Goal: Task Accomplishment & Management: Manage account settings

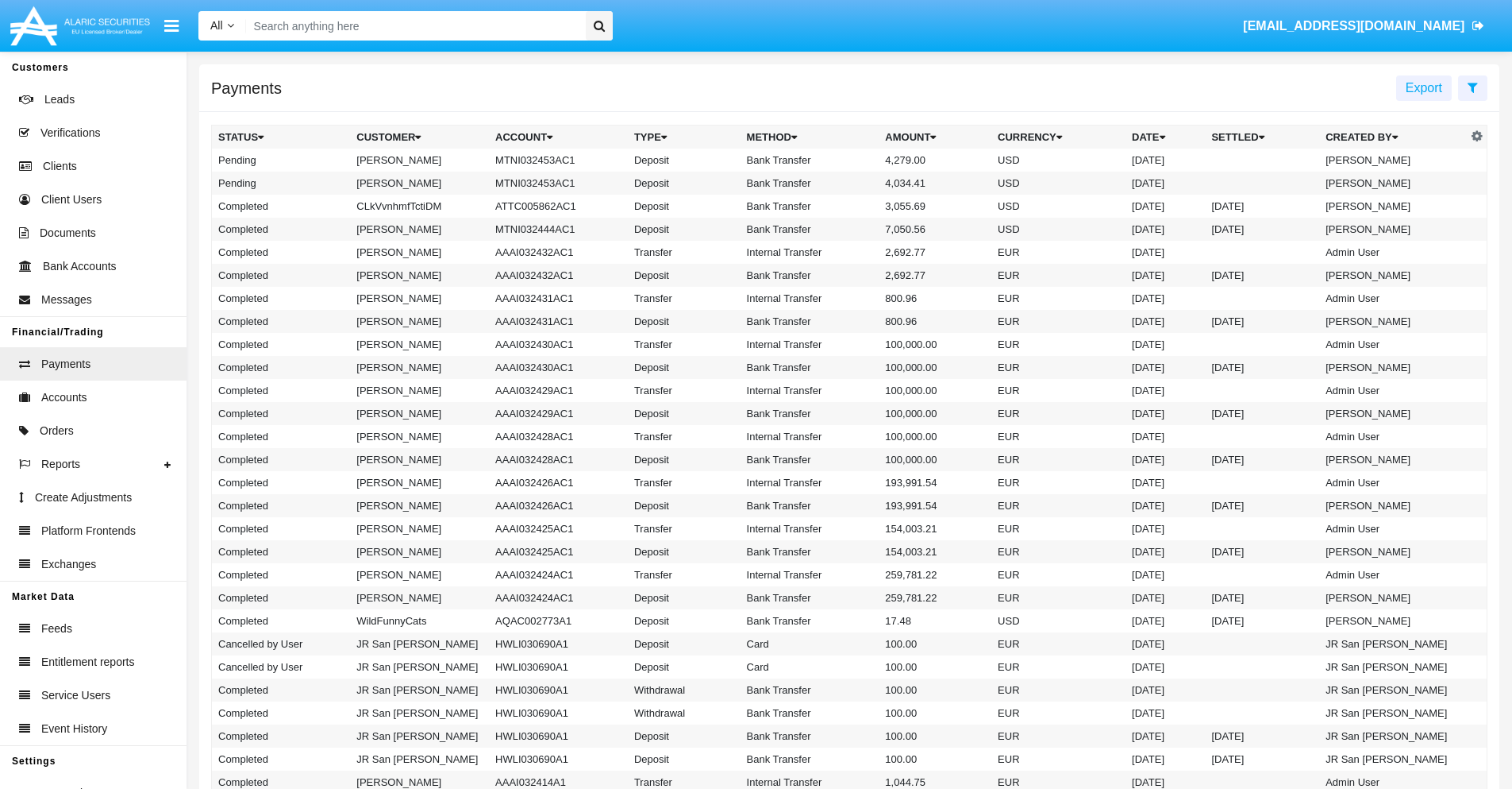
click at [1473, 87] on icon at bounding box center [1473, 87] width 10 height 13
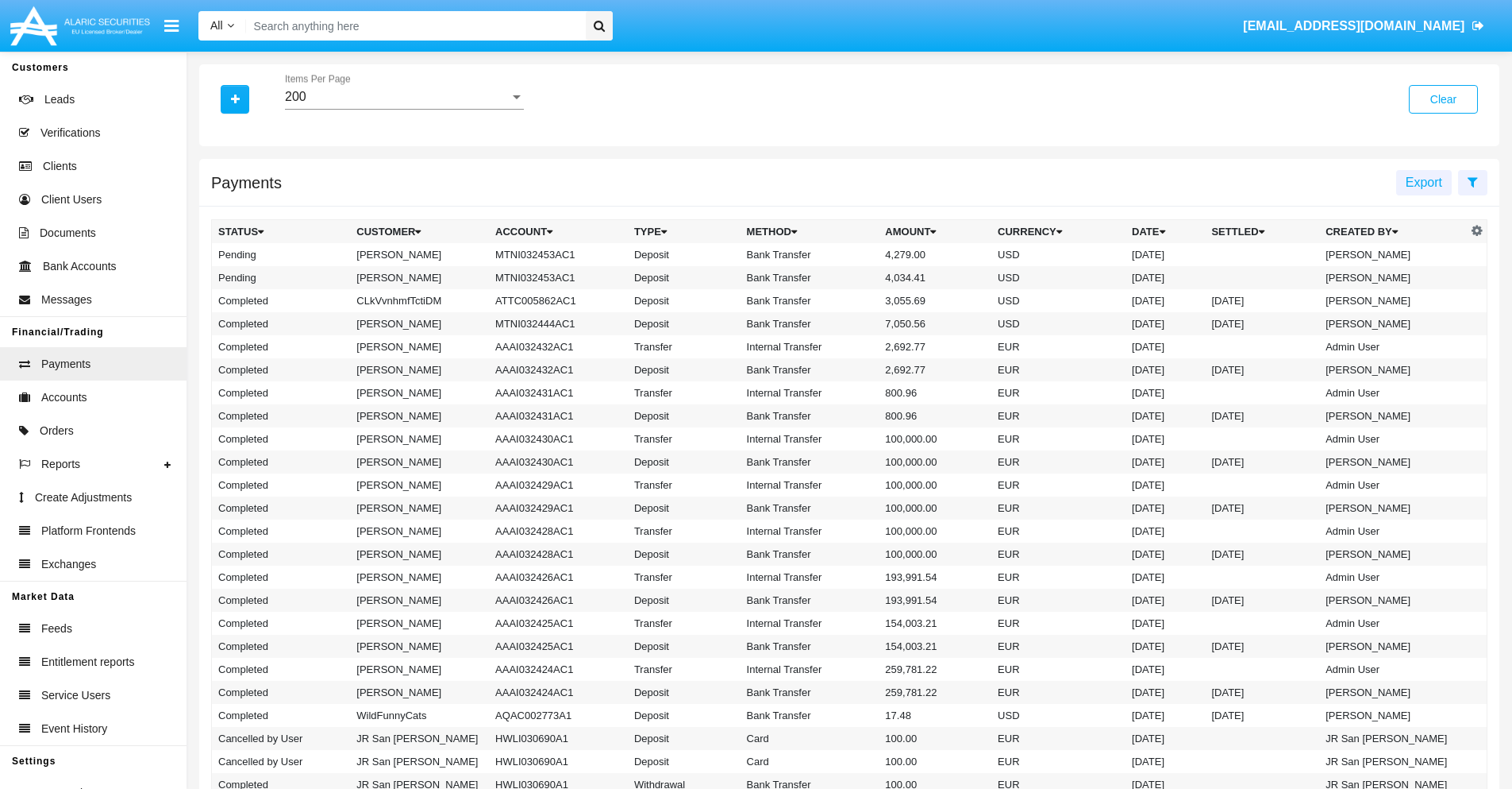
click at [404, 97] on div "200" at bounding box center [397, 96] width 224 height 14
click at [404, 109] on span "10" at bounding box center [405, 109] width 239 height 38
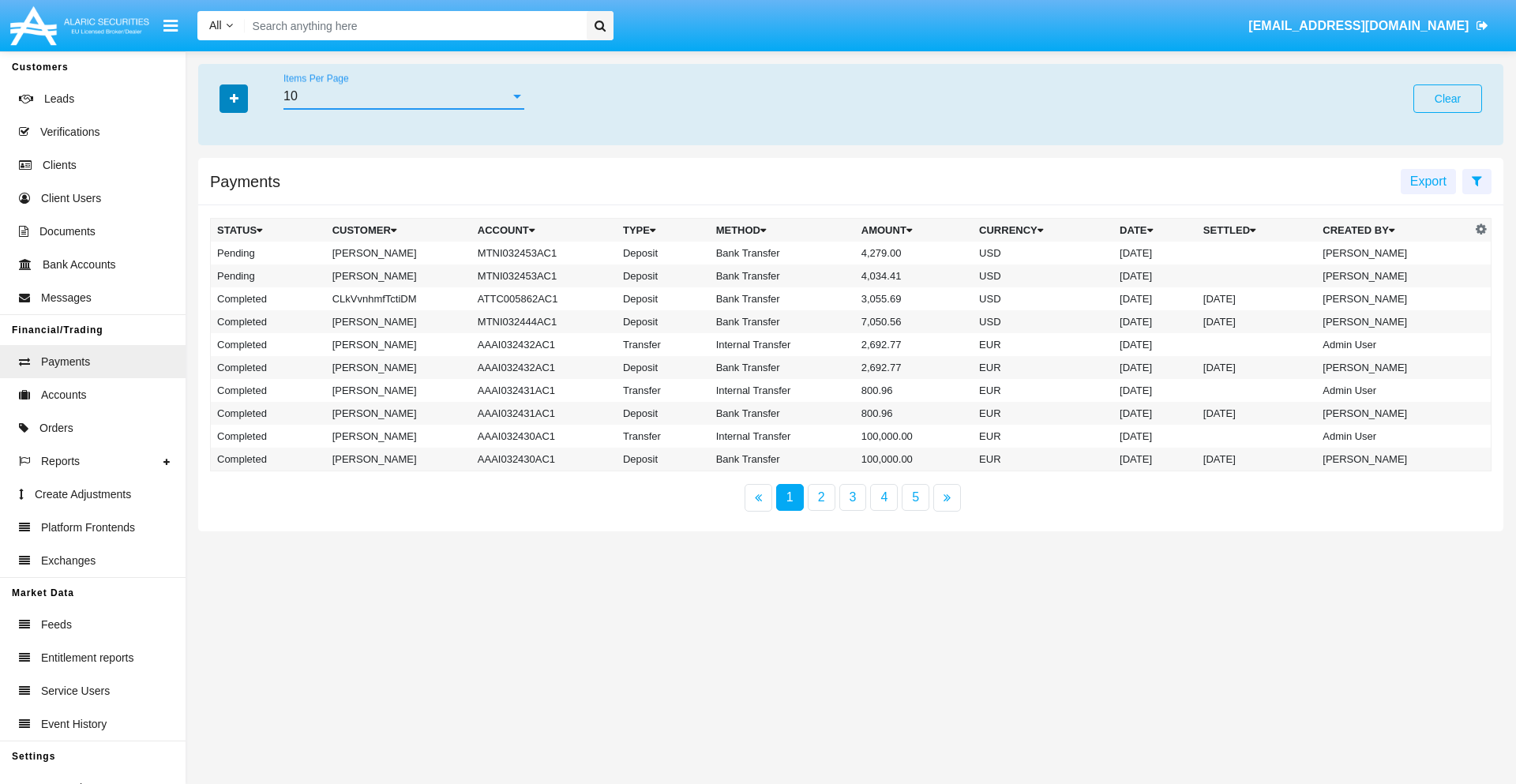
click at [234, 98] on icon "button" at bounding box center [234, 98] width 8 height 11
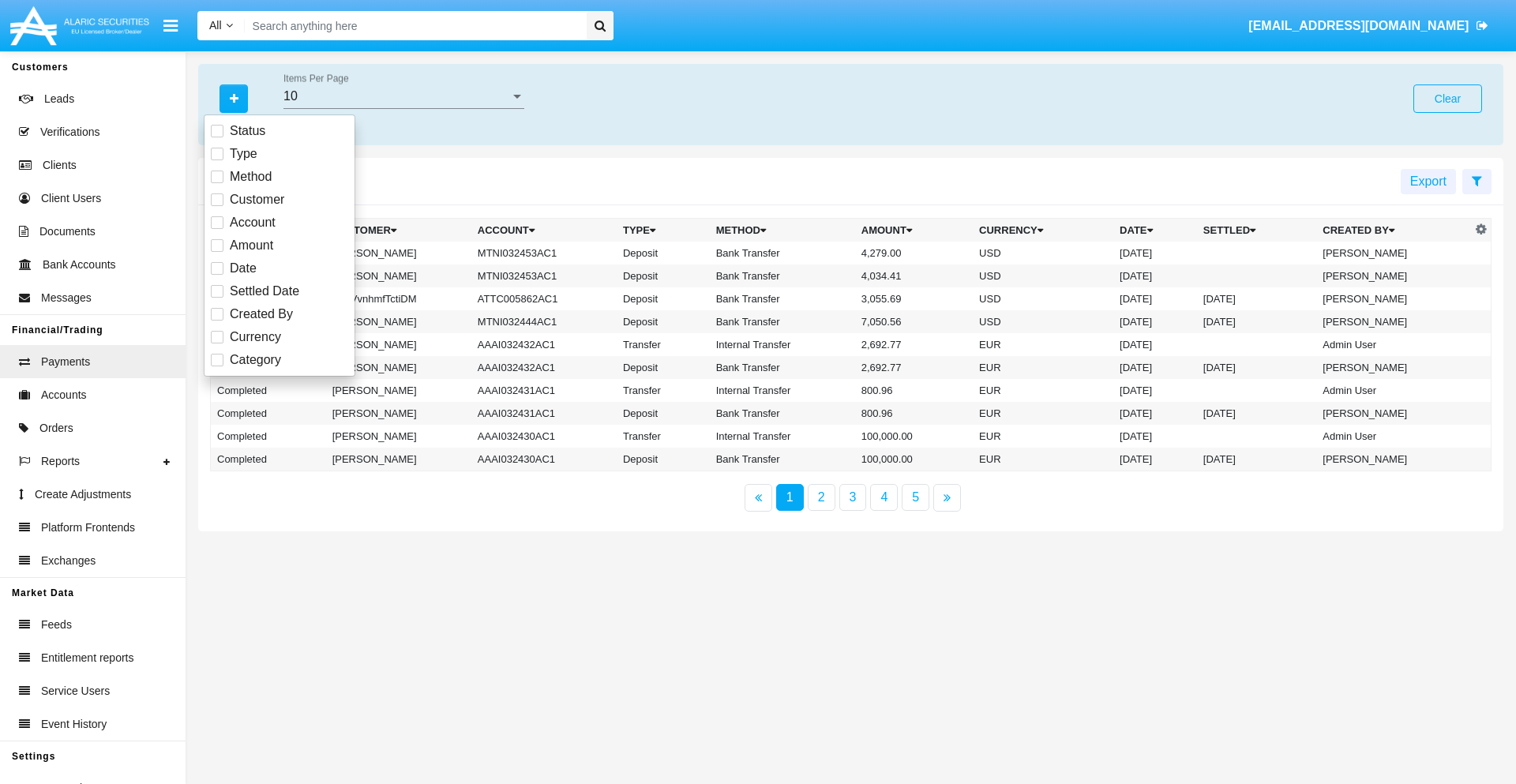
click at [247, 131] on span "Status" at bounding box center [247, 131] width 36 height 19
click at [217, 138] on input "Status" at bounding box center [217, 138] width 1 height 1
checkbox input "true"
click at [234, 98] on icon "button" at bounding box center [234, 98] width 8 height 11
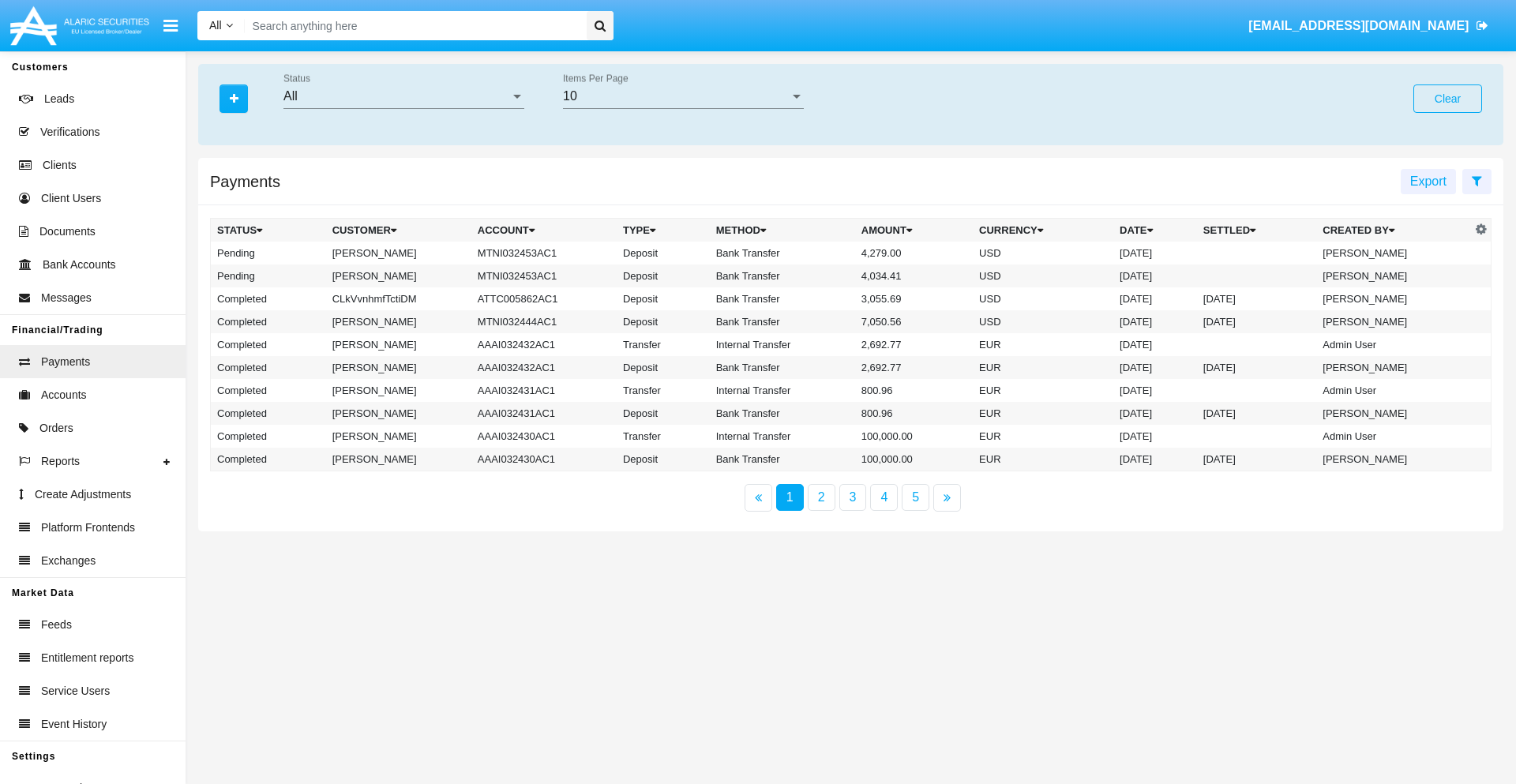
click at [403, 96] on div "All" at bounding box center [397, 95] width 227 height 14
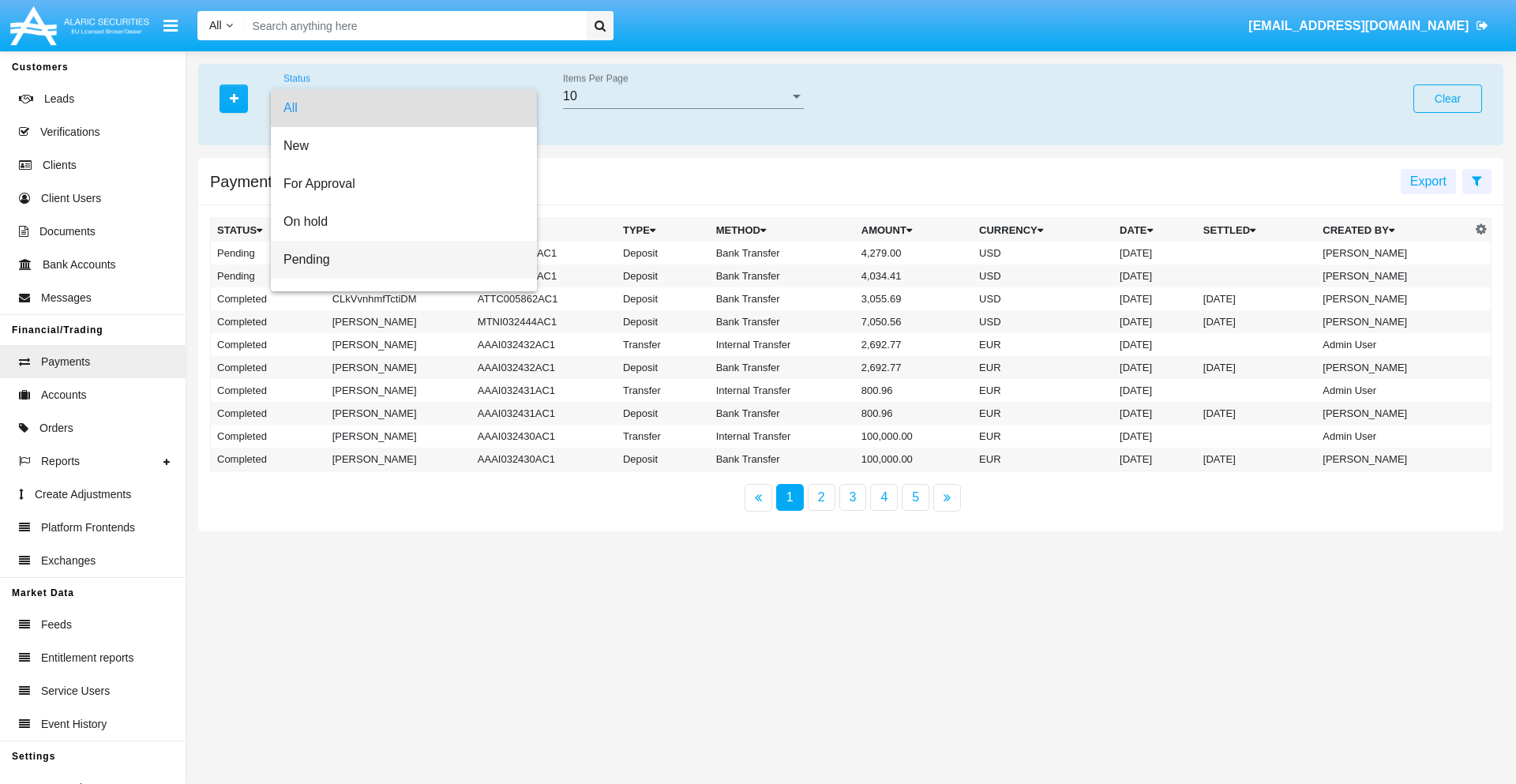
click at [397, 260] on span "Pending" at bounding box center [404, 260] width 241 height 38
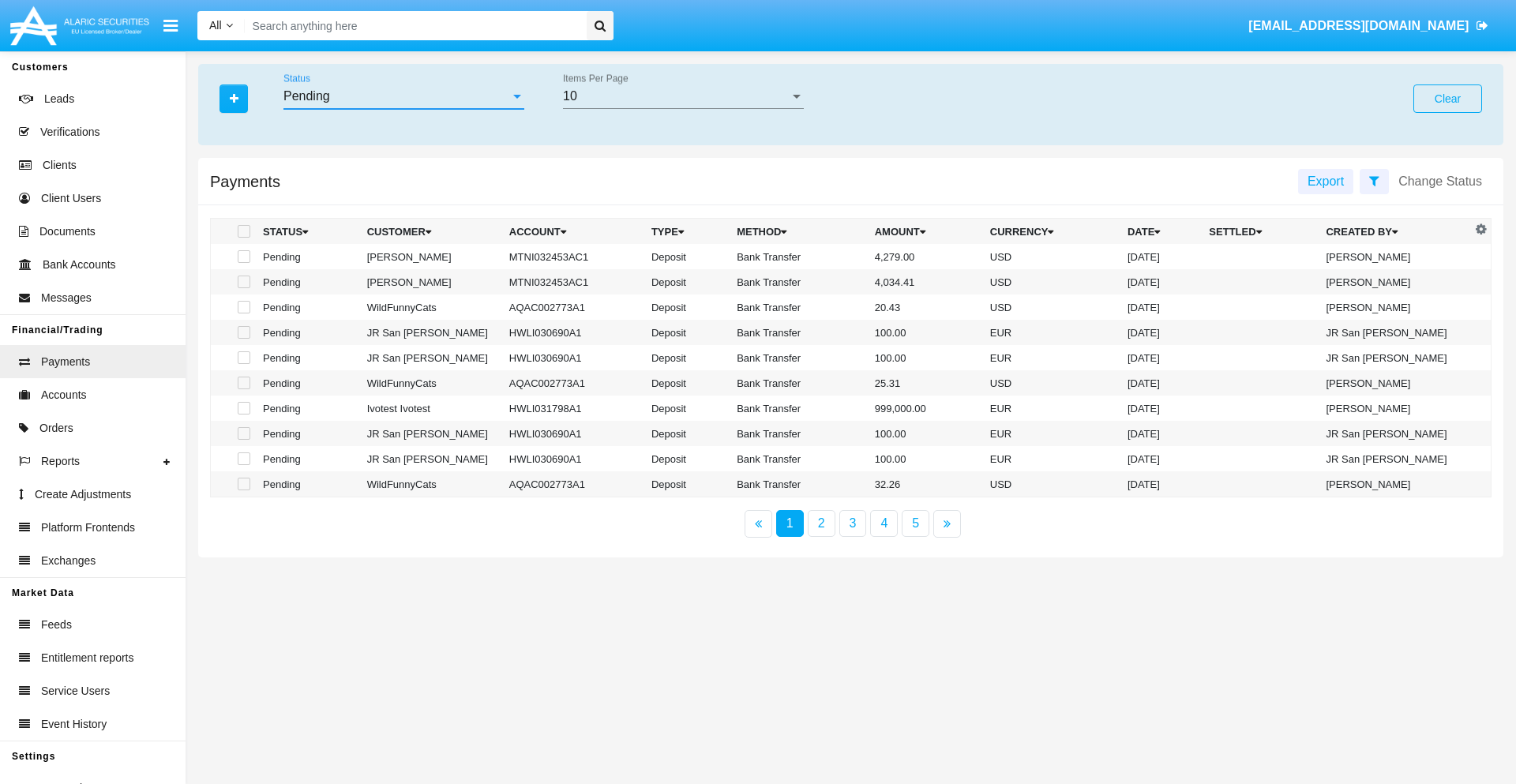
click at [242, 256] on span at bounding box center [243, 256] width 12 height 12
click at [243, 263] on input "checkbox" at bounding box center [243, 263] width 1 height 1
checkbox input "true"
click at [242, 282] on span at bounding box center [243, 281] width 12 height 12
click at [243, 288] on input "checkbox" at bounding box center [243, 288] width 1 height 1
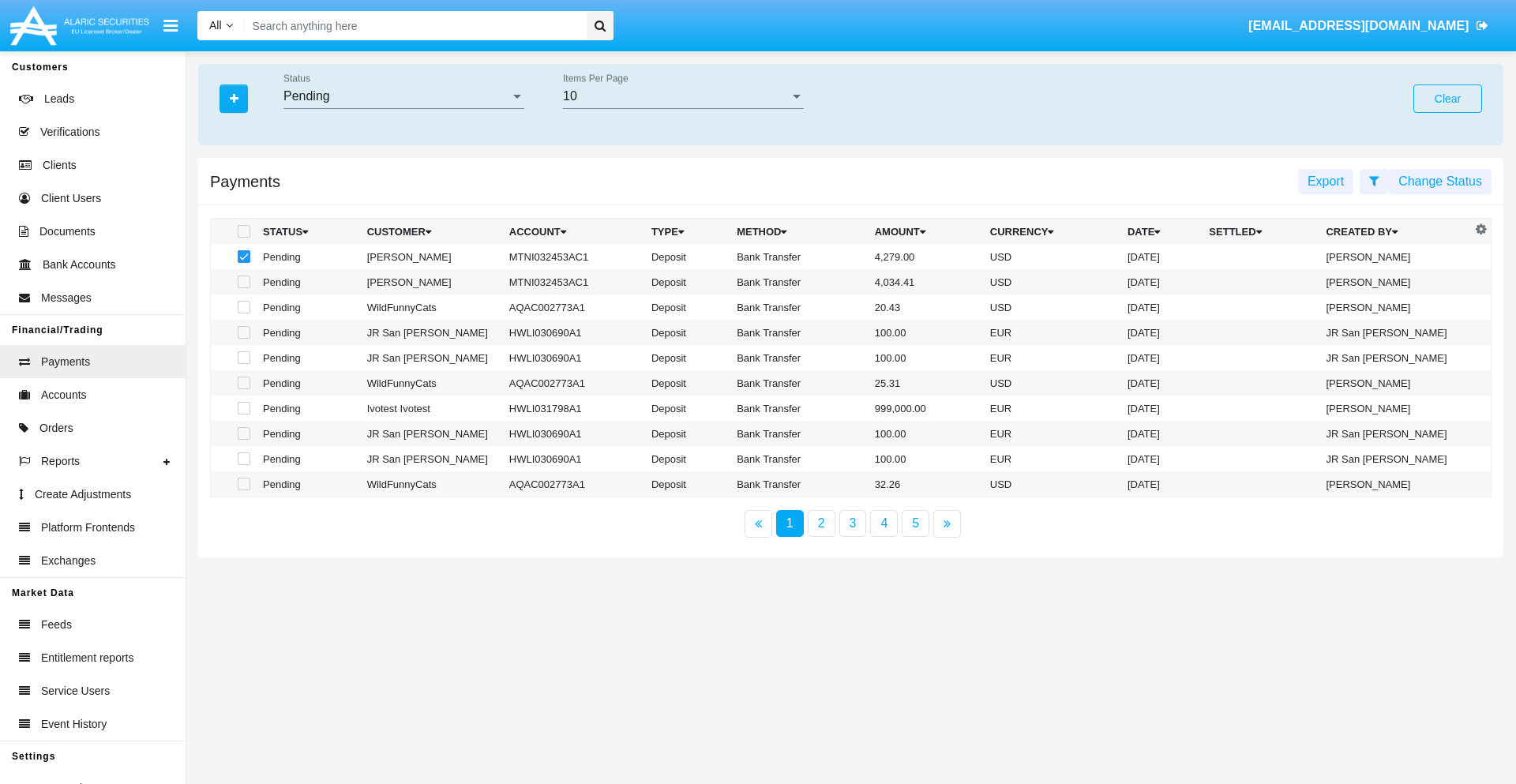
checkbox input "true"
click at [1440, 181] on button "Change Status" at bounding box center [1440, 182] width 103 height 25
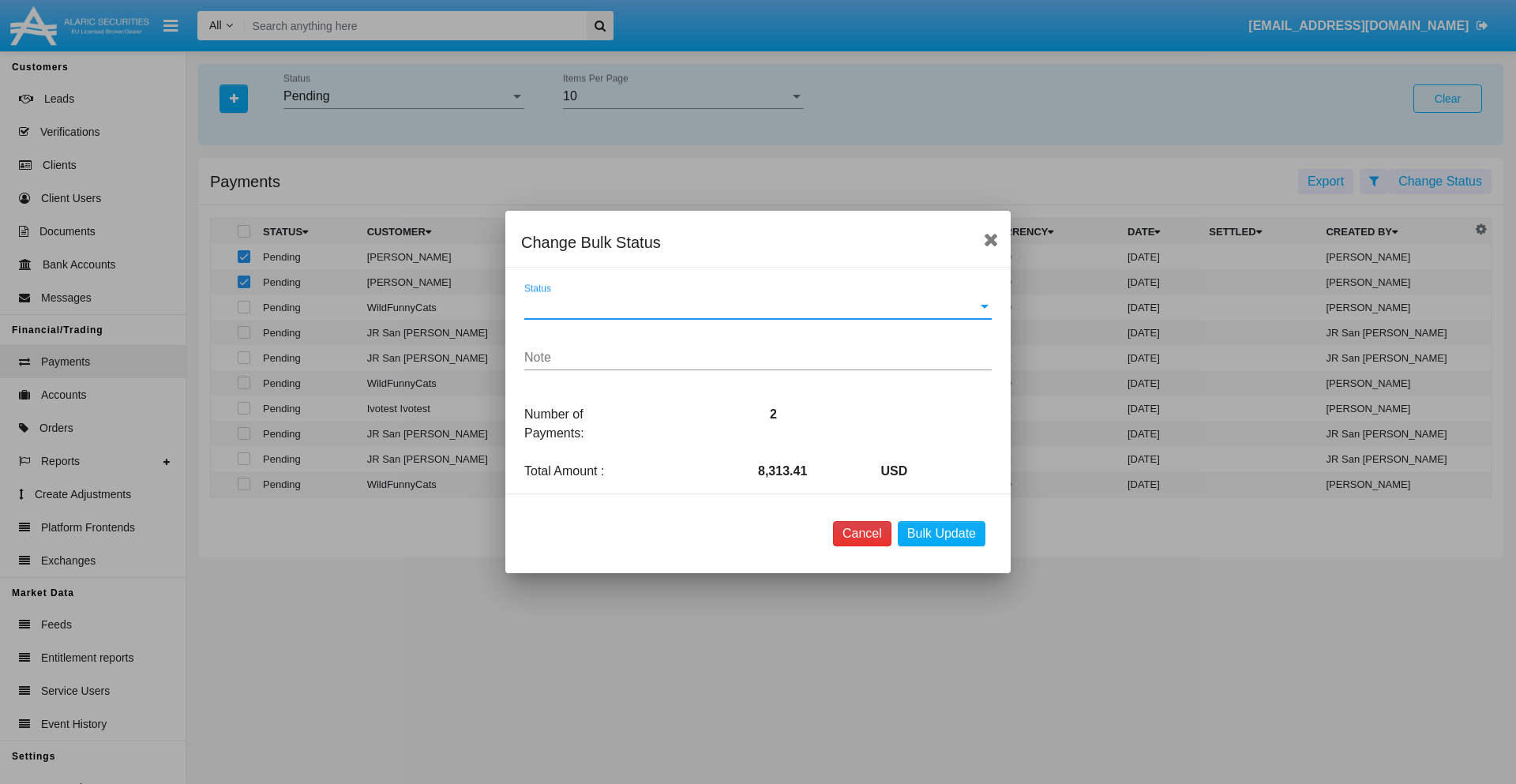
click at [861, 533] on button "Cancel" at bounding box center [862, 533] width 58 height 25
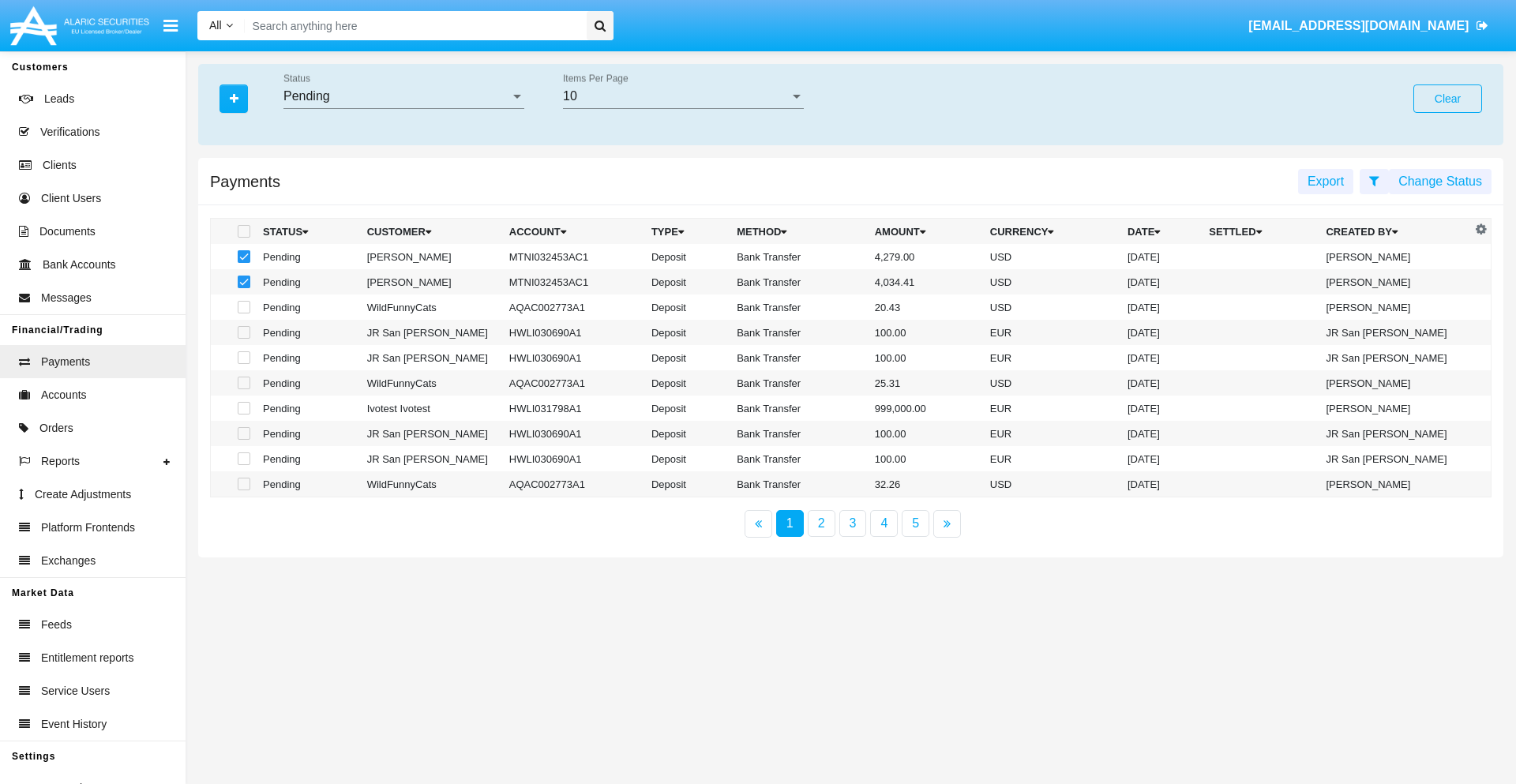
click at [1440, 181] on button "Change Status" at bounding box center [1440, 182] width 103 height 25
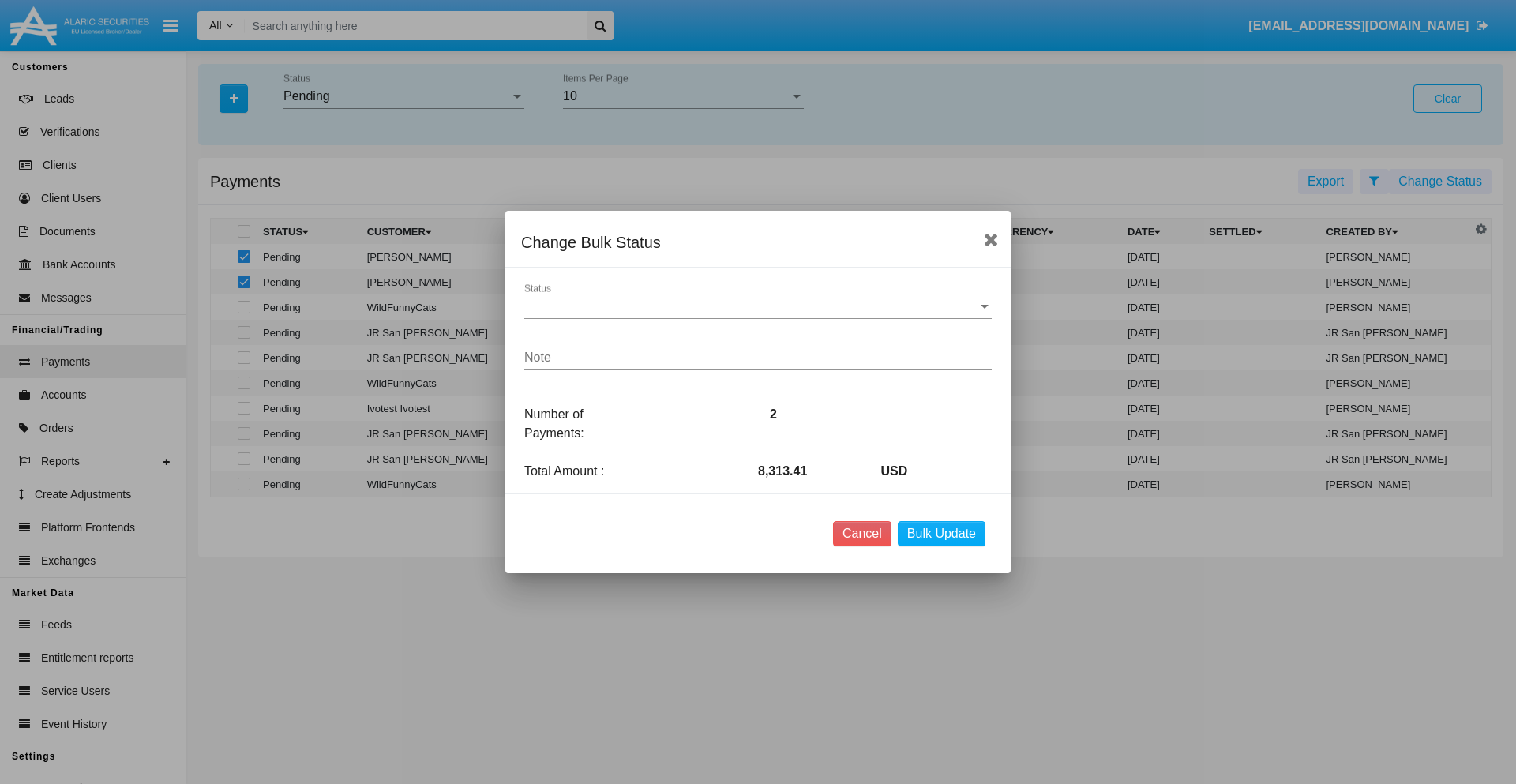
click at [758, 306] on span "Status" at bounding box center [751, 306] width 453 height 14
click at [758, 318] on span "Processed" at bounding box center [758, 319] width 467 height 38
type textarea "Some test note"
click at [941, 533] on button "Bulk Update" at bounding box center [942, 533] width 88 height 25
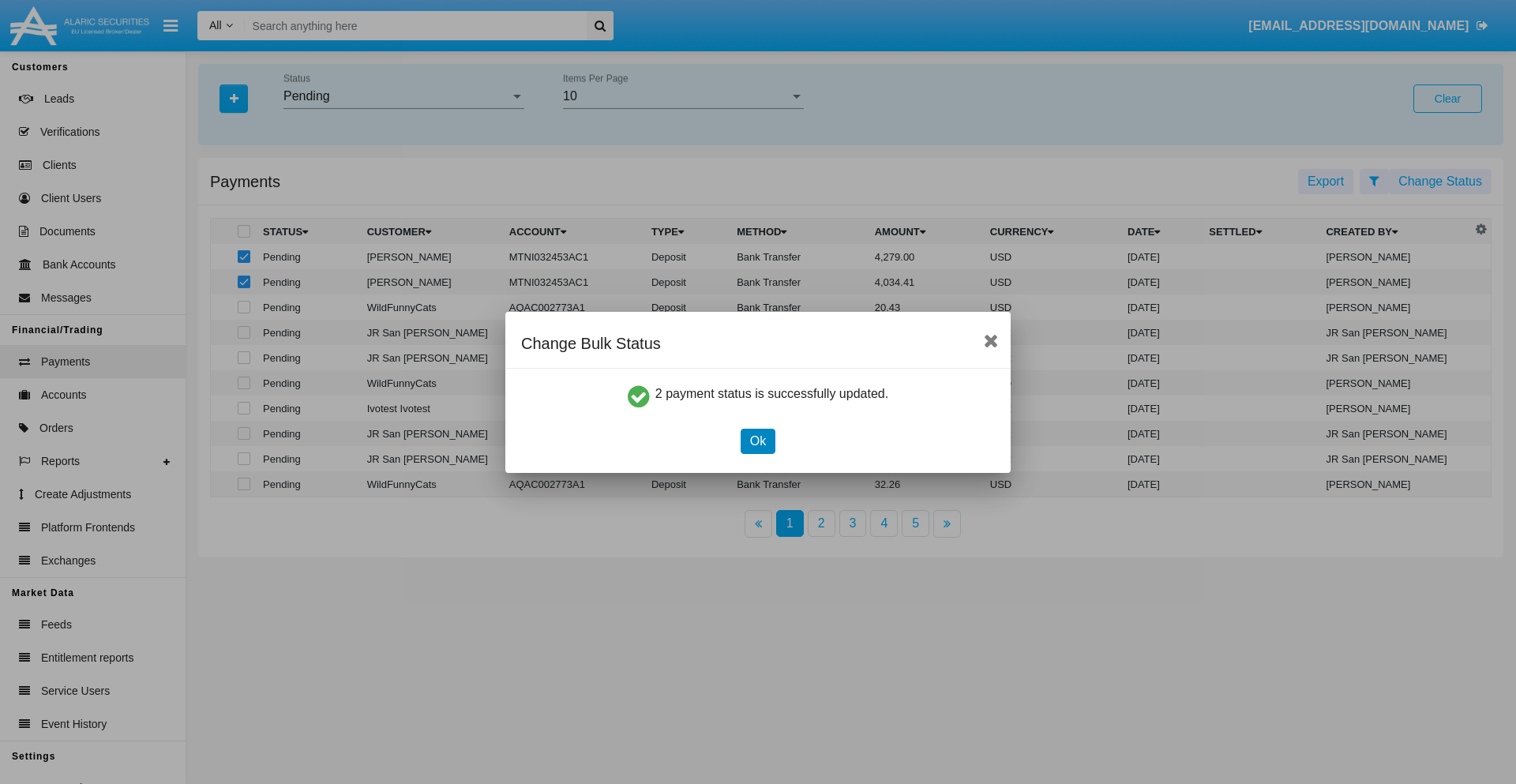
click at [757, 441] on button "Ok" at bounding box center [758, 441] width 35 height 25
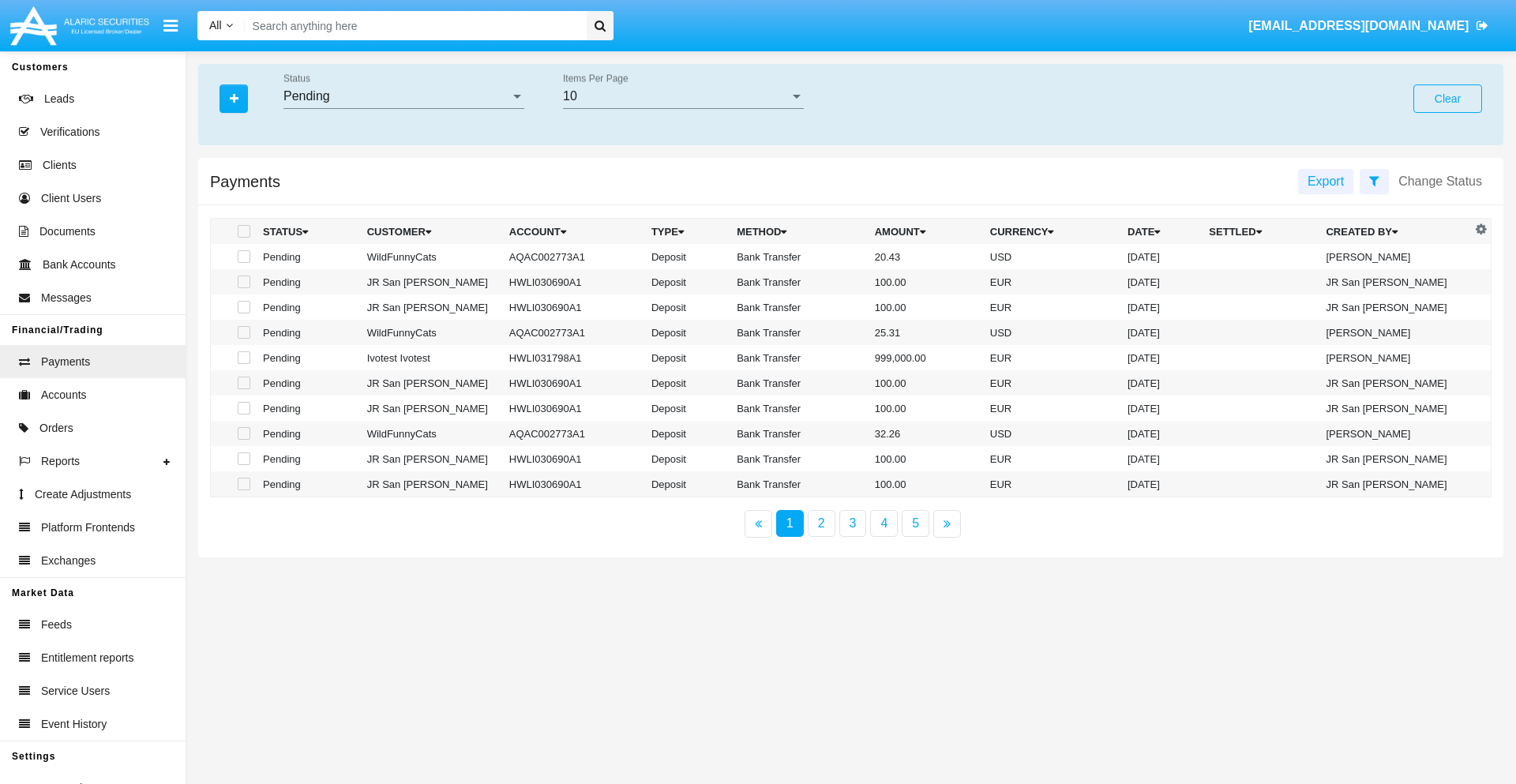
click at [403, 96] on div "Pending" at bounding box center [397, 95] width 227 height 14
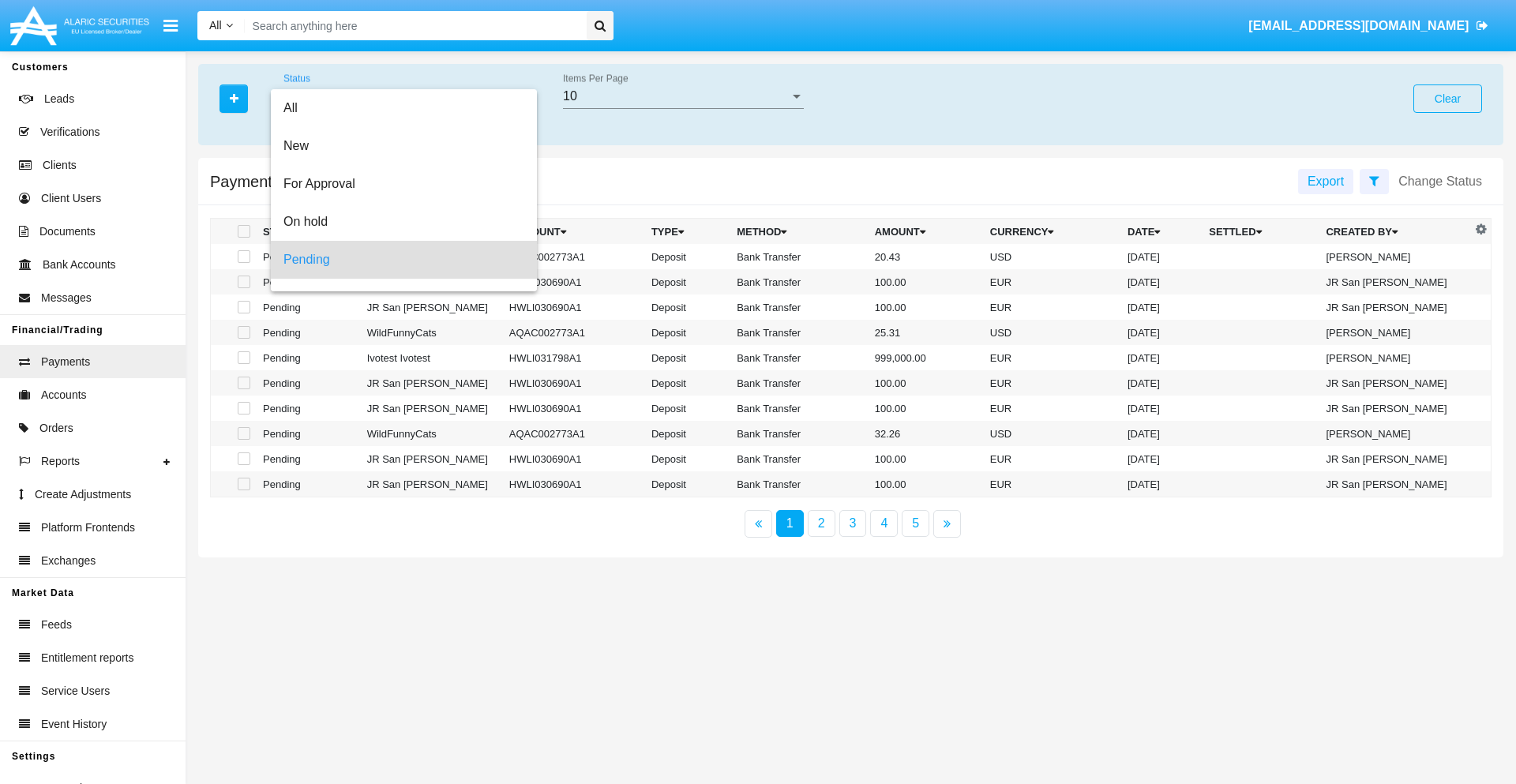
scroll to position [70, 0]
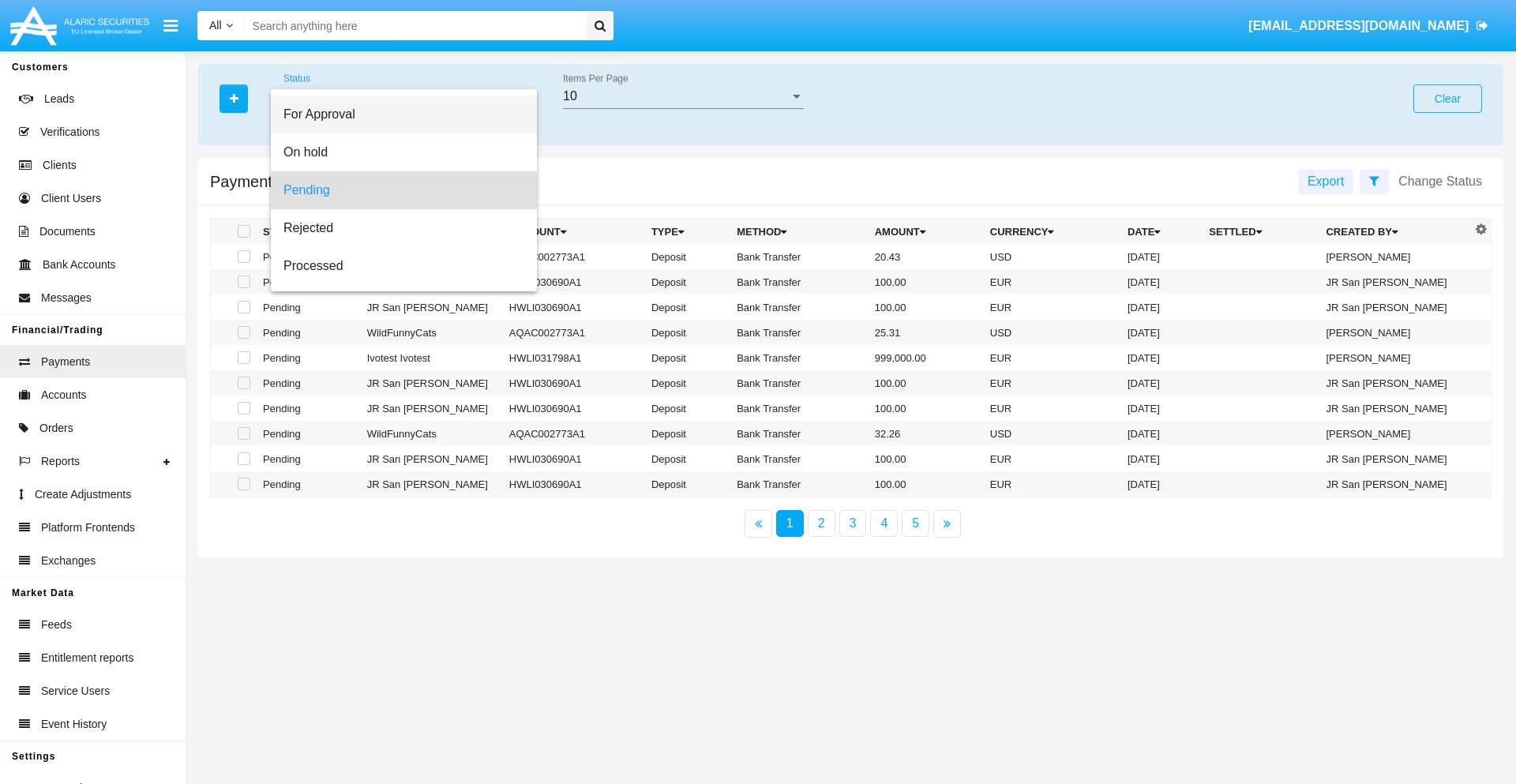
click at [397, 114] on span "For Approval" at bounding box center [404, 114] width 241 height 38
